Goal: Transaction & Acquisition: Purchase product/service

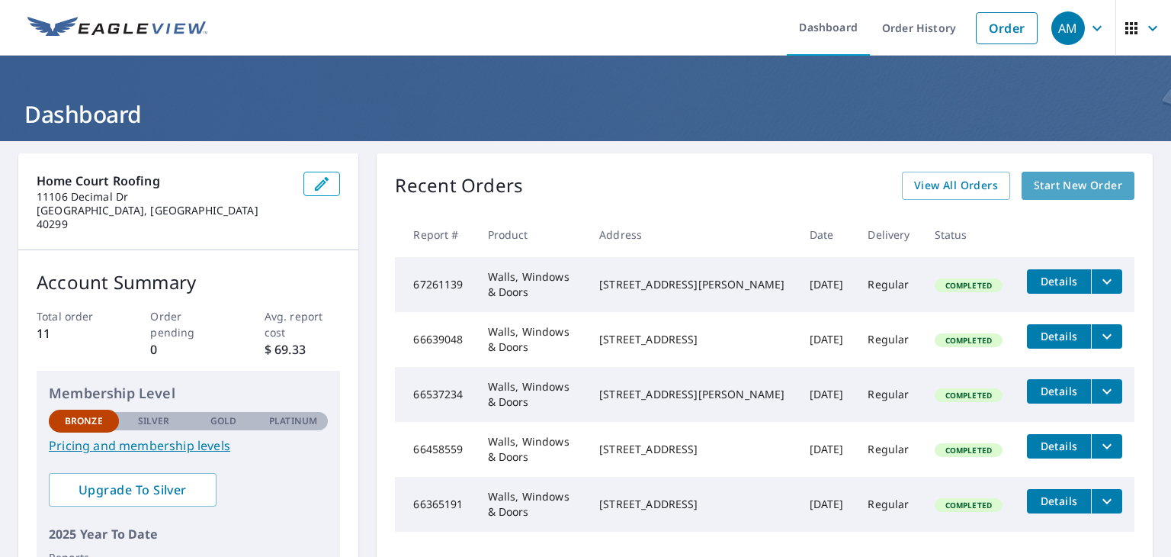
click at [1100, 187] on span "Start New Order" at bounding box center [1078, 185] width 88 height 19
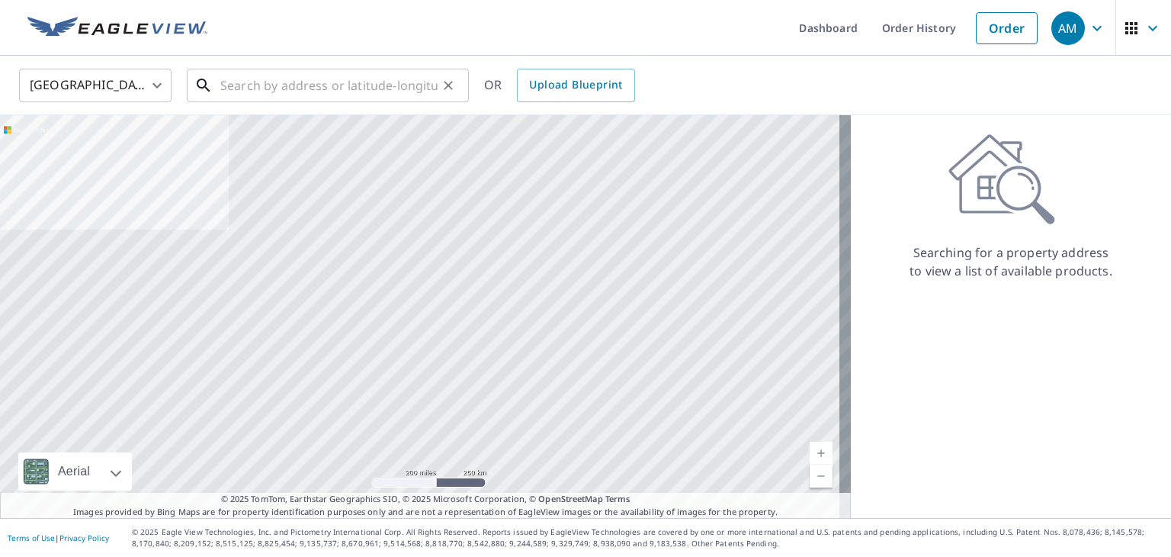
click at [306, 74] on input "text" at bounding box center [328, 85] width 217 height 43
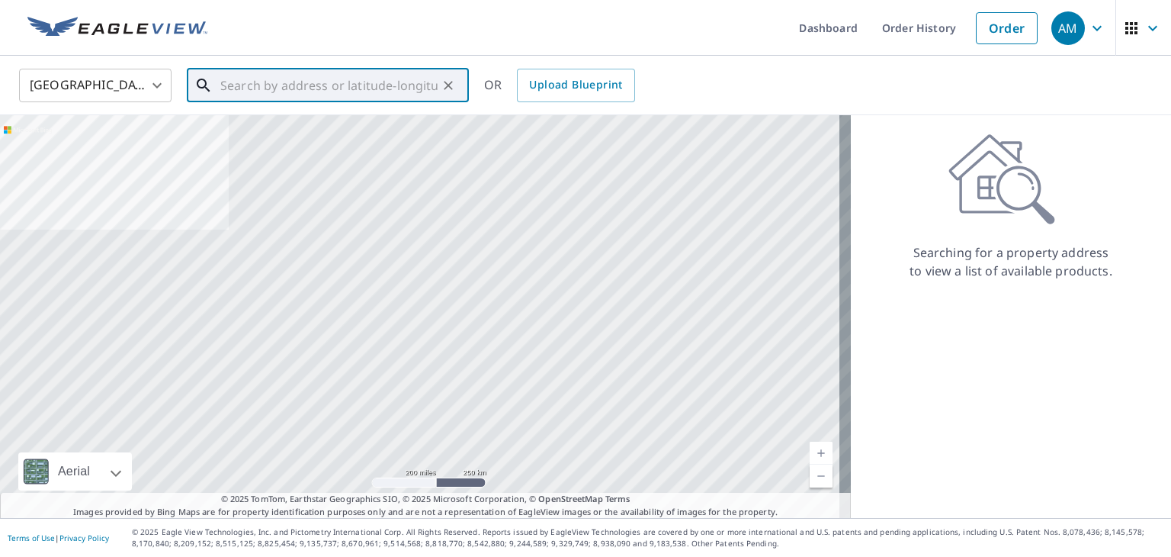
paste input "3444 [PERSON_NAME] Trail"
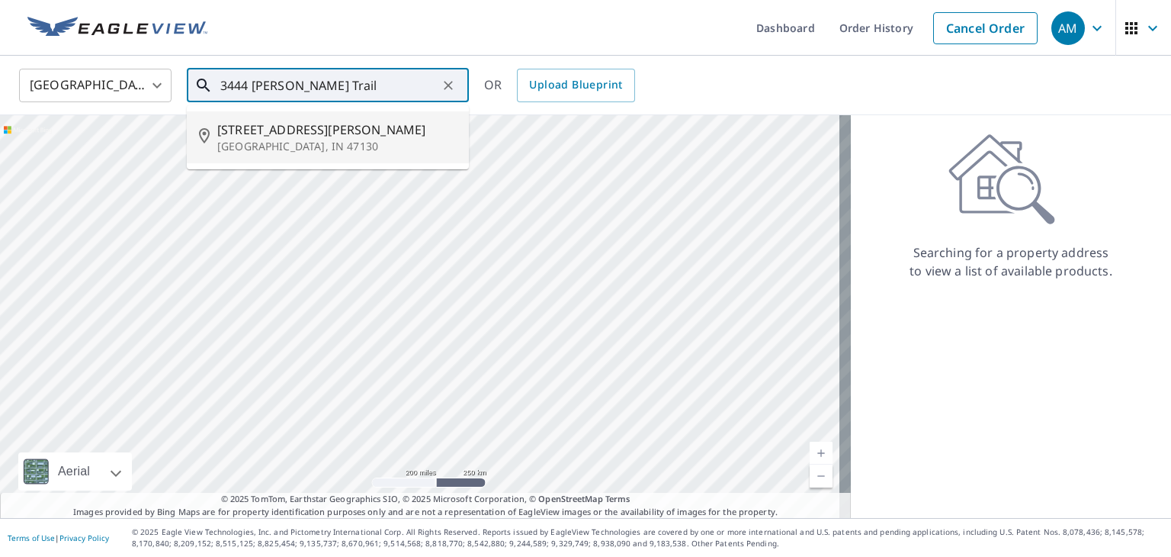
click at [381, 122] on span "[STREET_ADDRESS][PERSON_NAME]" at bounding box center [336, 129] width 239 height 18
type input "[STREET_ADDRESS][PERSON_NAME]"
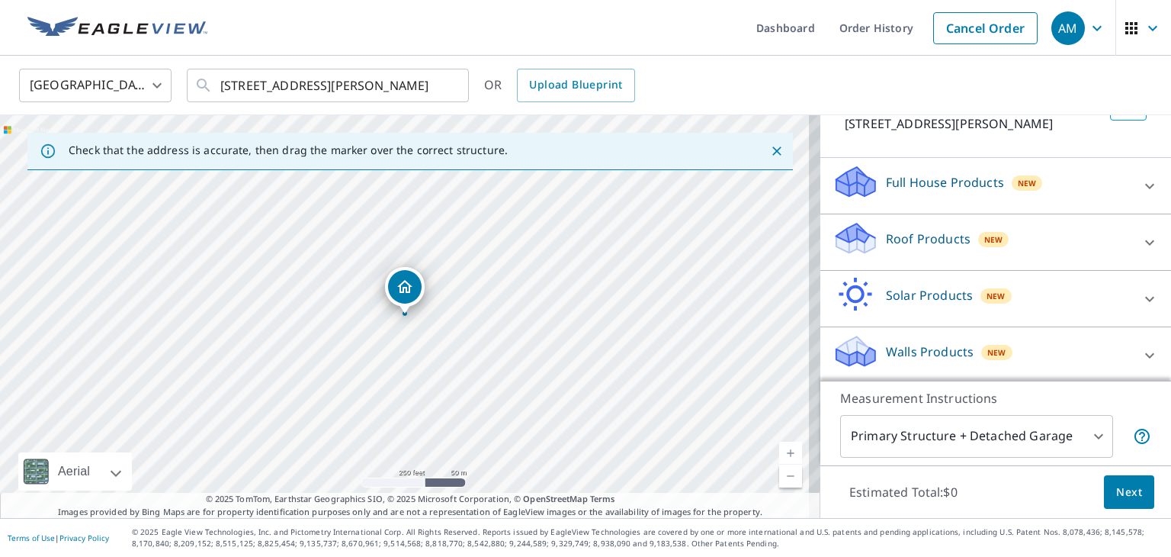
scroll to position [117, 0]
click at [1141, 358] on icon at bounding box center [1150, 353] width 18 height 18
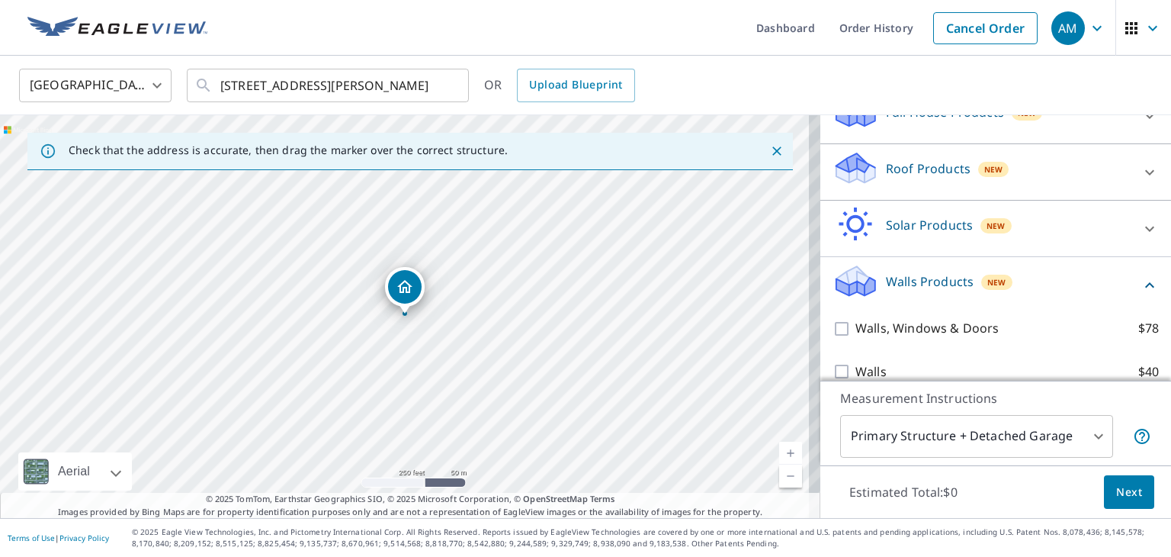
scroll to position [204, 0]
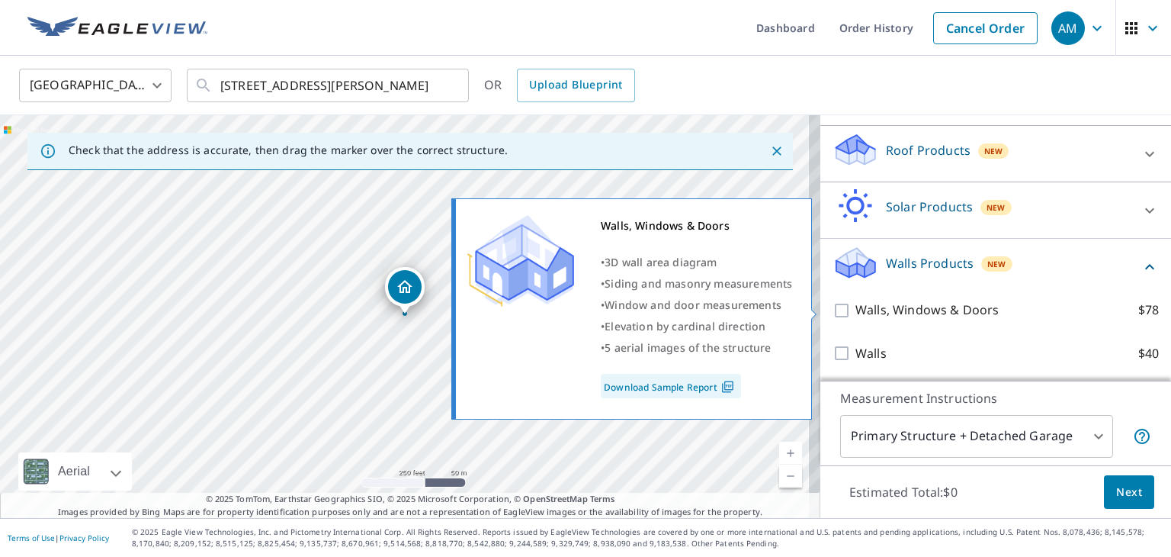
click at [833, 307] on input "Walls, Windows & Doors $78" at bounding box center [844, 310] width 23 height 18
checkbox input "true"
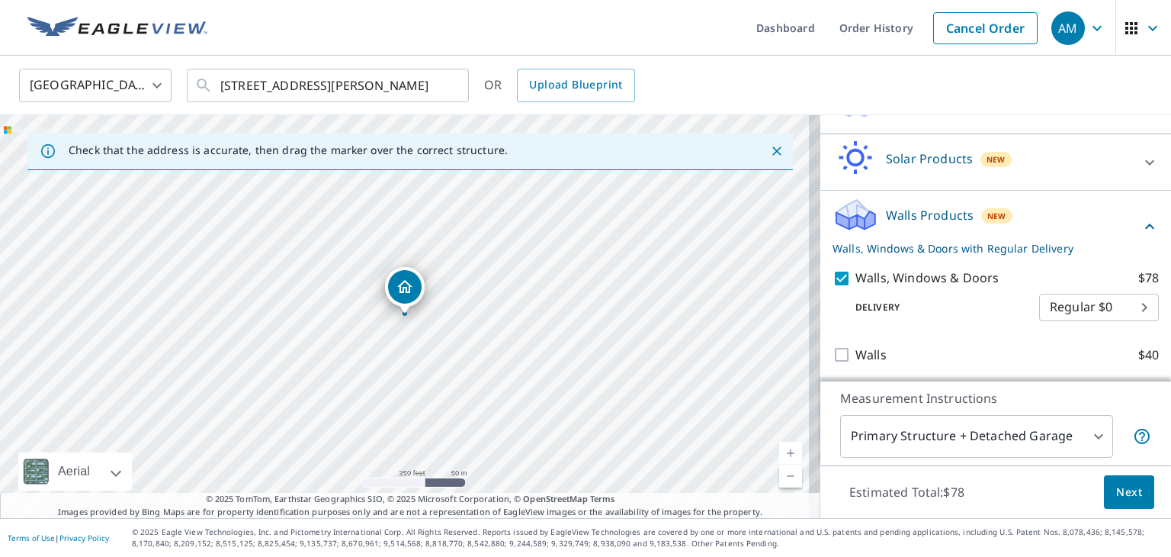
scroll to position [253, 0]
click at [1129, 484] on span "Next" at bounding box center [1129, 492] width 26 height 19
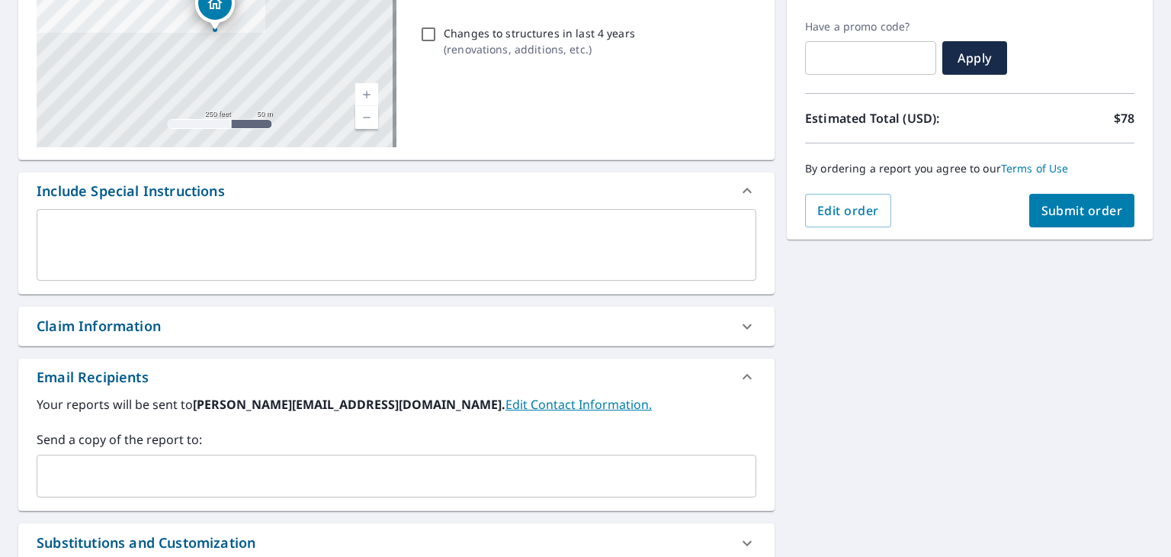
scroll to position [305, 0]
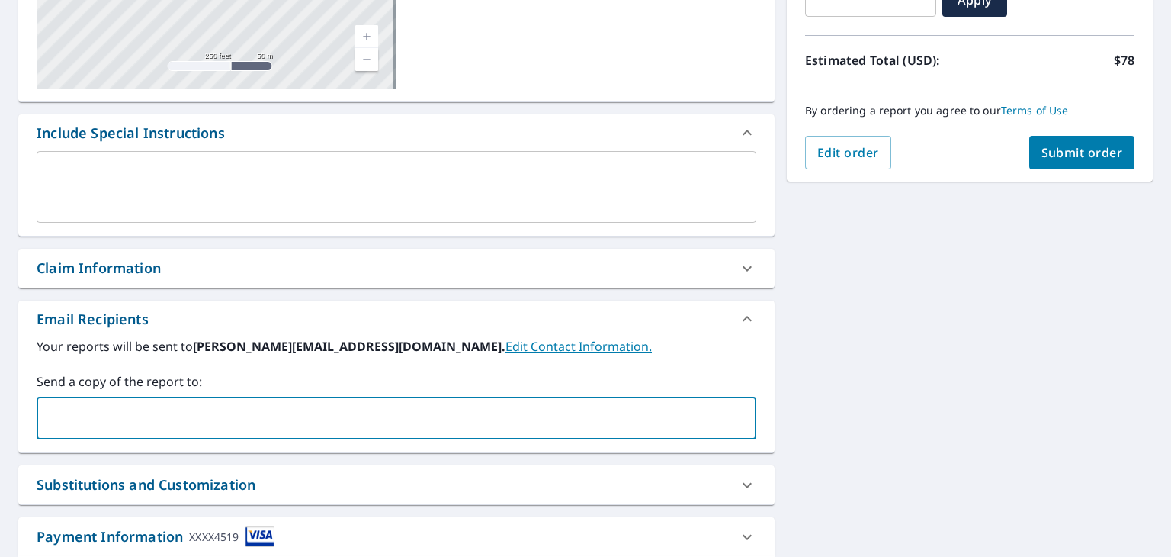
click at [203, 413] on input "text" at bounding box center [384, 417] width 683 height 29
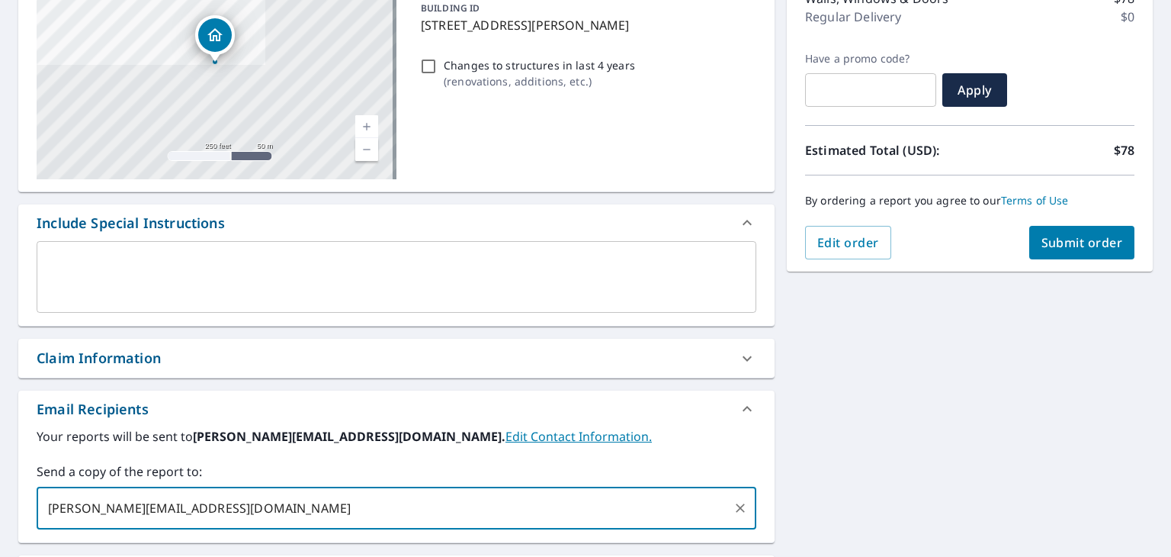
scroll to position [174, 0]
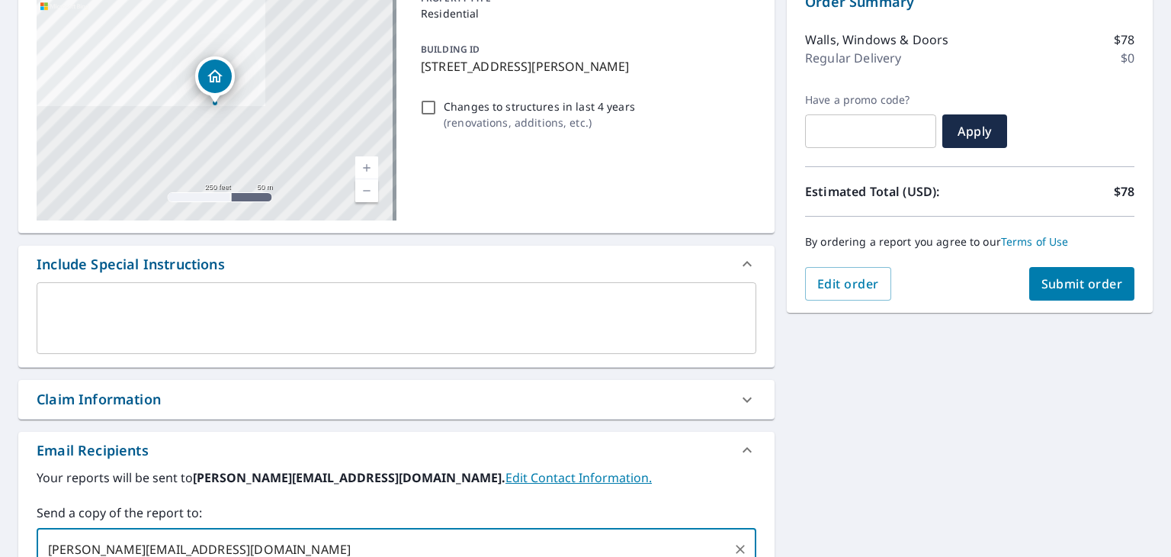
type input "[PERSON_NAME][EMAIL_ADDRESS][DOMAIN_NAME]"
click at [1074, 272] on button "Submit order" at bounding box center [1082, 284] width 106 height 34
